Goal: Find specific page/section: Find specific page/section

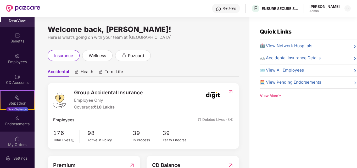
scroll to position [13, 0]
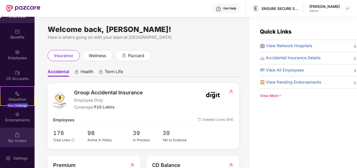
click at [18, 137] on img at bounding box center [17, 134] width 5 height 5
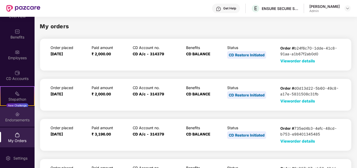
click at [17, 119] on div "Endorsements" at bounding box center [17, 119] width 35 height 5
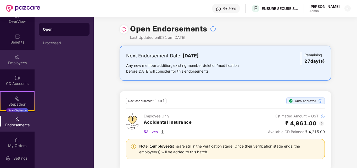
scroll to position [0, 0]
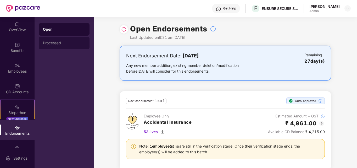
click at [56, 43] on div "Processed" at bounding box center [64, 43] width 42 height 4
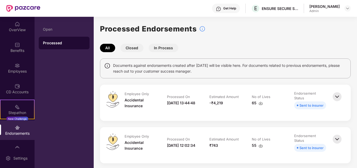
click at [335, 97] on img at bounding box center [337, 97] width 12 height 12
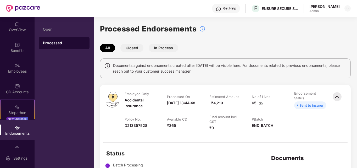
click at [335, 97] on img at bounding box center [337, 97] width 12 height 12
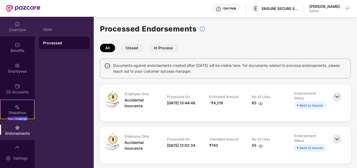
click at [18, 27] on div "OverView" at bounding box center [17, 29] width 35 height 5
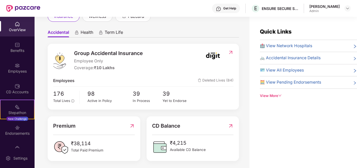
scroll to position [42, 0]
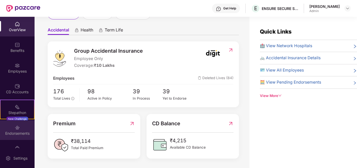
click at [23, 133] on div "Endorsements" at bounding box center [17, 133] width 35 height 5
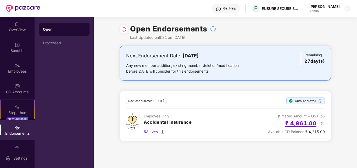
click at [295, 122] on h2 "₹ 4,961.00" at bounding box center [300, 123] width 31 height 9
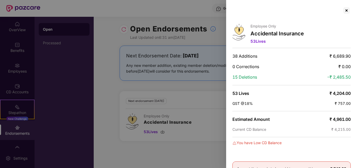
scroll to position [26, 0]
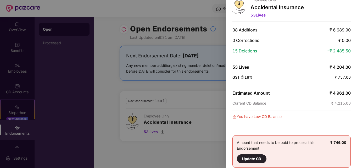
click at [193, 152] on div at bounding box center [178, 84] width 357 height 168
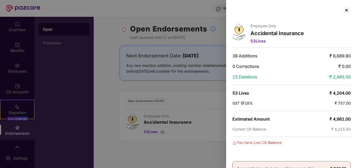
scroll to position [0, 0]
click at [248, 55] on span "38 Additions" at bounding box center [244, 55] width 25 height 5
click at [346, 11] on div at bounding box center [346, 10] width 8 height 8
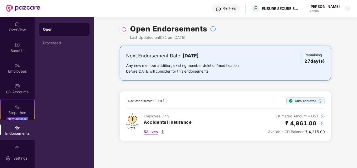
click at [151, 132] on span "53 Lives" at bounding box center [151, 132] width 14 height 6
click at [16, 28] on div "OverView" at bounding box center [17, 29] width 35 height 5
